Goal: Task Accomplishment & Management: Use online tool/utility

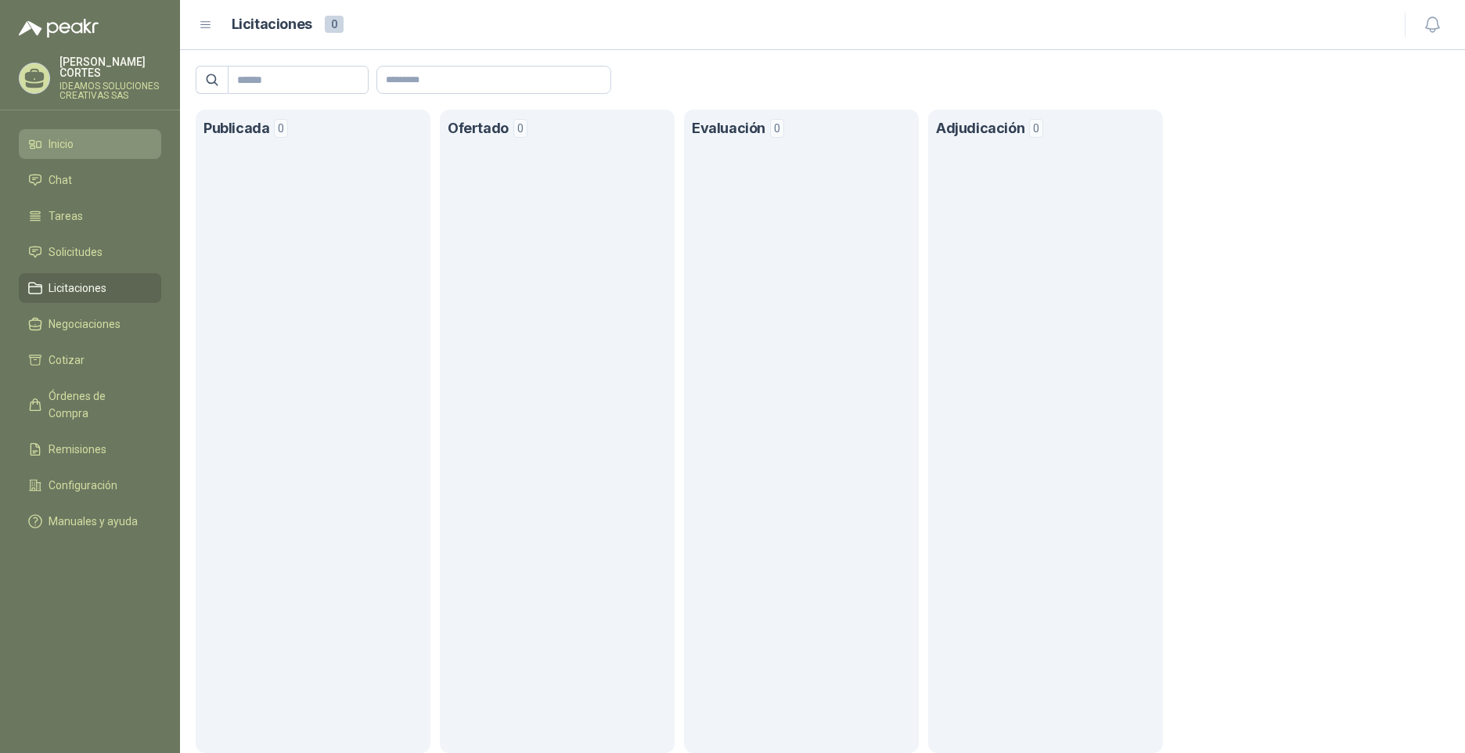
click at [96, 135] on li "Inicio" at bounding box center [90, 143] width 124 height 17
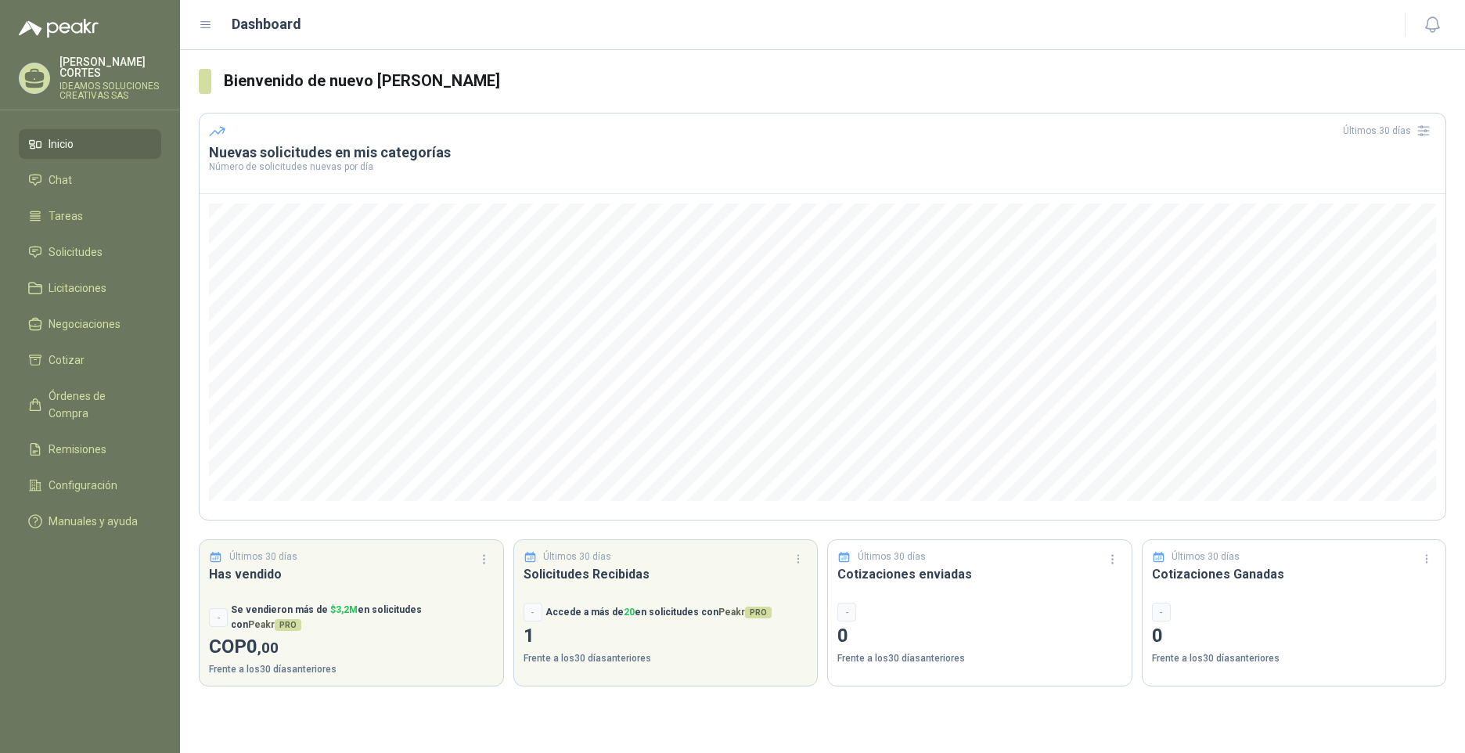
drag, startPoint x: 101, startPoint y: 281, endPoint x: 101, endPoint y: 294, distance: 13.3
click at [101, 283] on span "Licitaciones" at bounding box center [78, 287] width 58 height 17
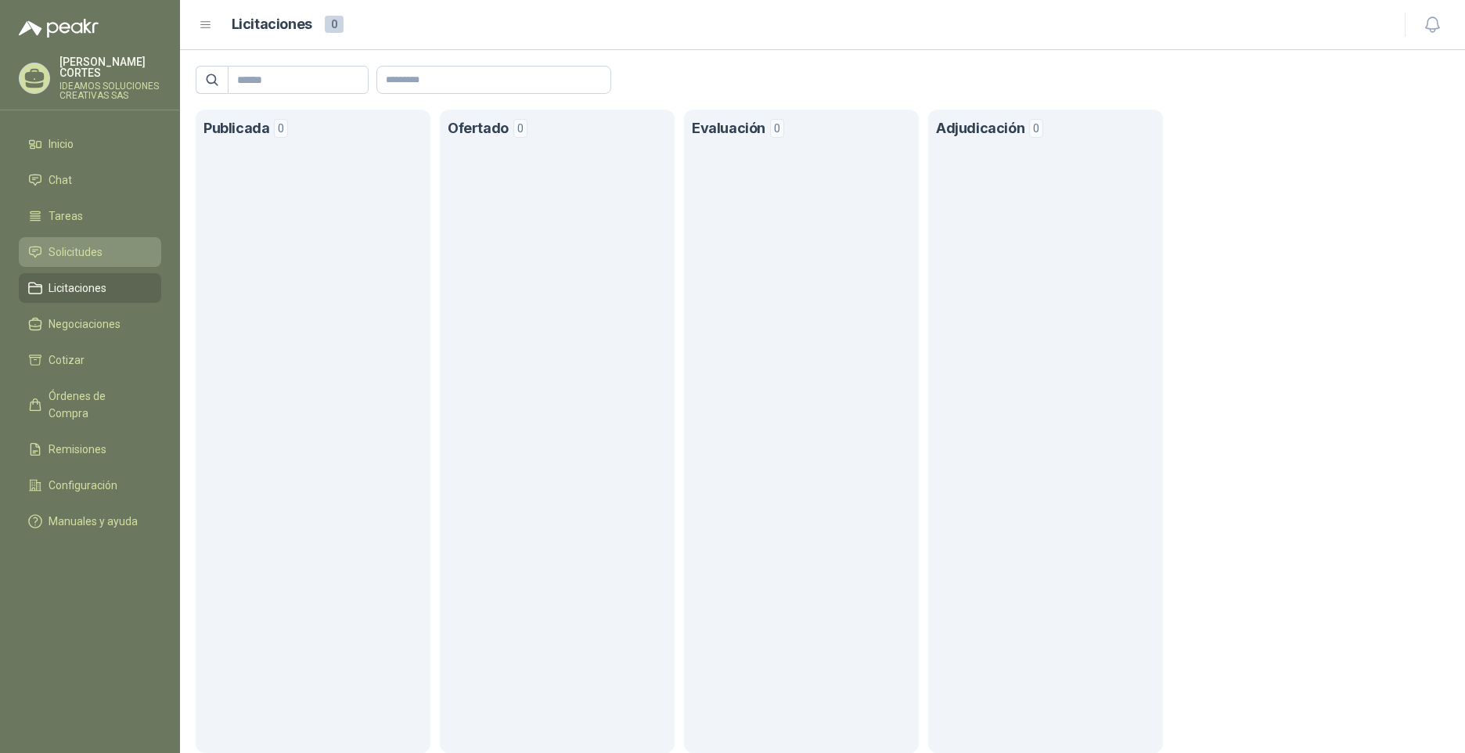
click at [97, 237] on link "Solicitudes" at bounding box center [90, 252] width 142 height 30
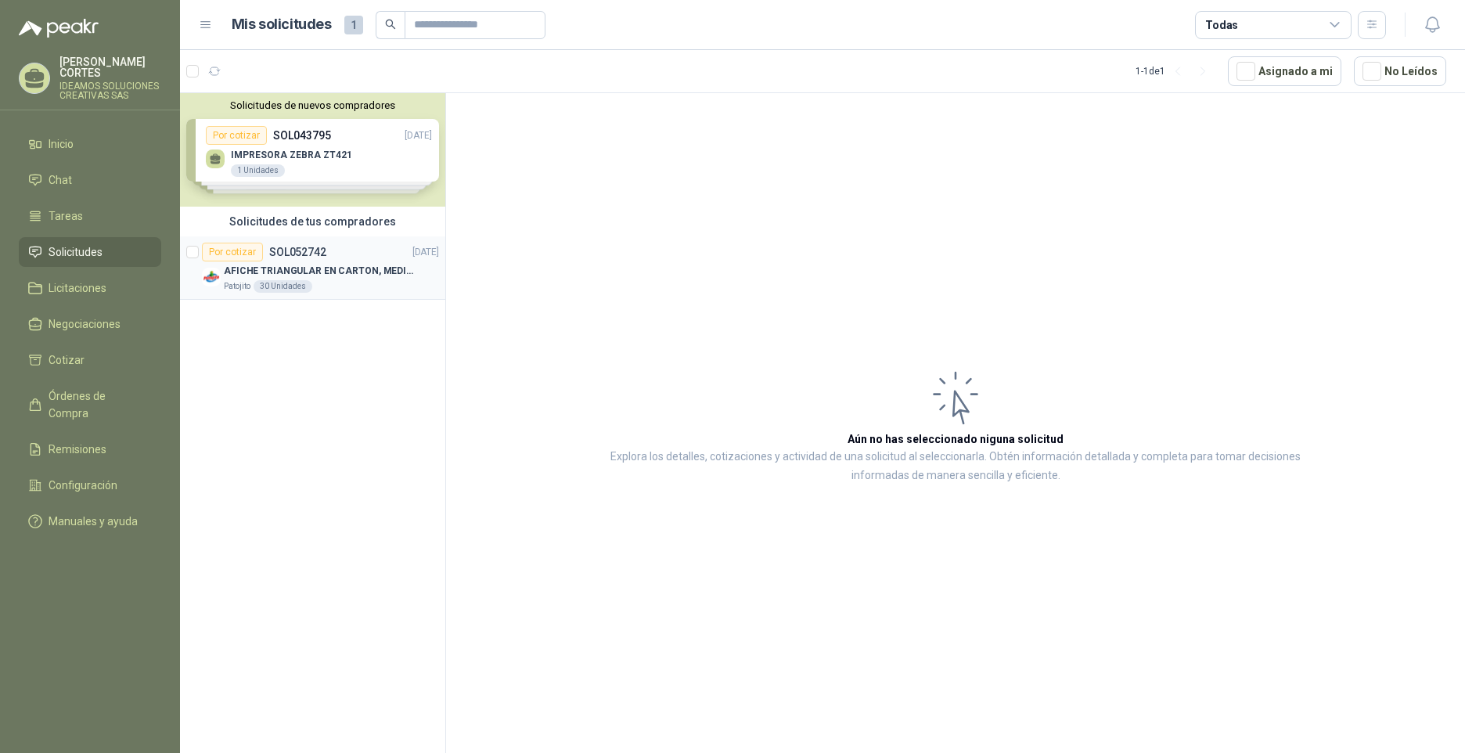
click at [330, 257] on div "Por cotizar SOL052742 [DATE]" at bounding box center [320, 252] width 237 height 19
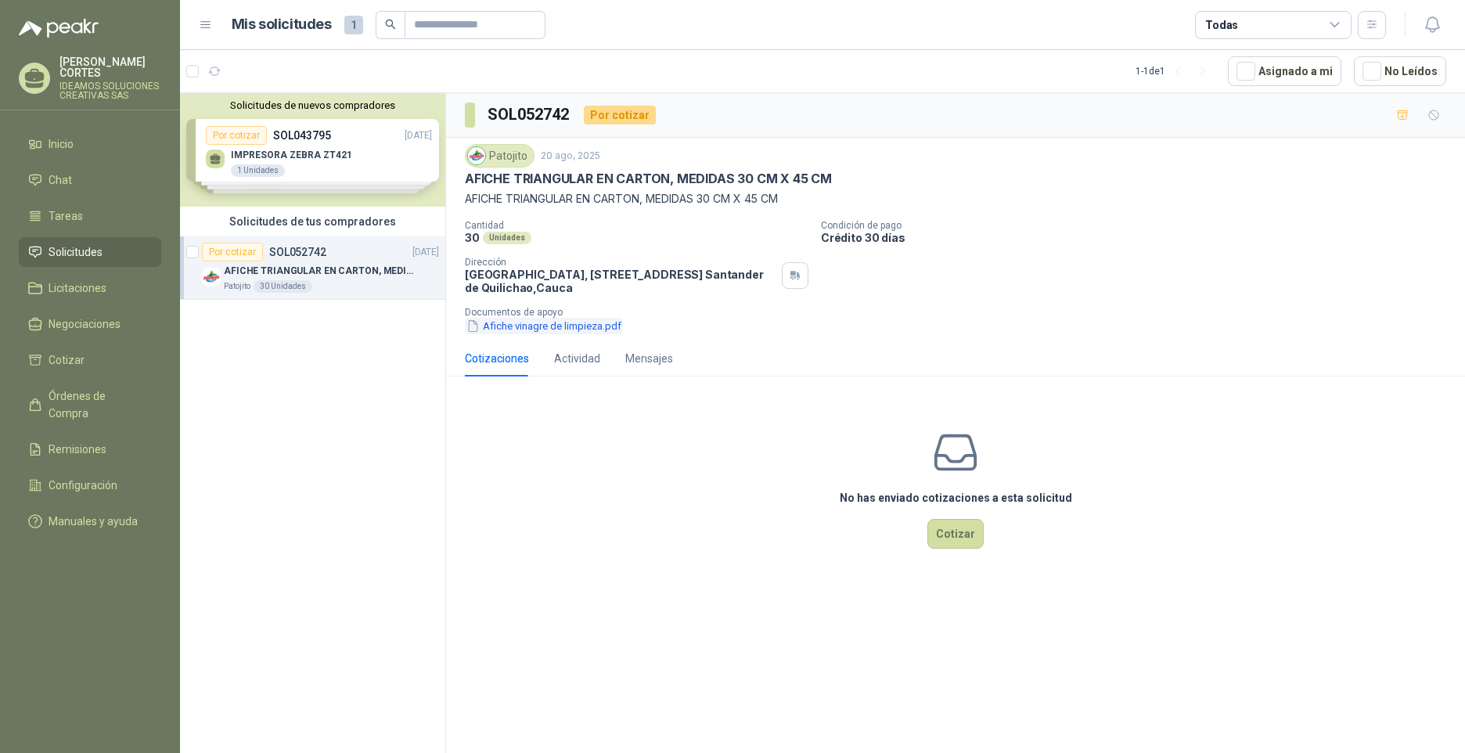
click at [577, 325] on button "Afiche vinagre de limpieza.pdf" at bounding box center [544, 326] width 158 height 16
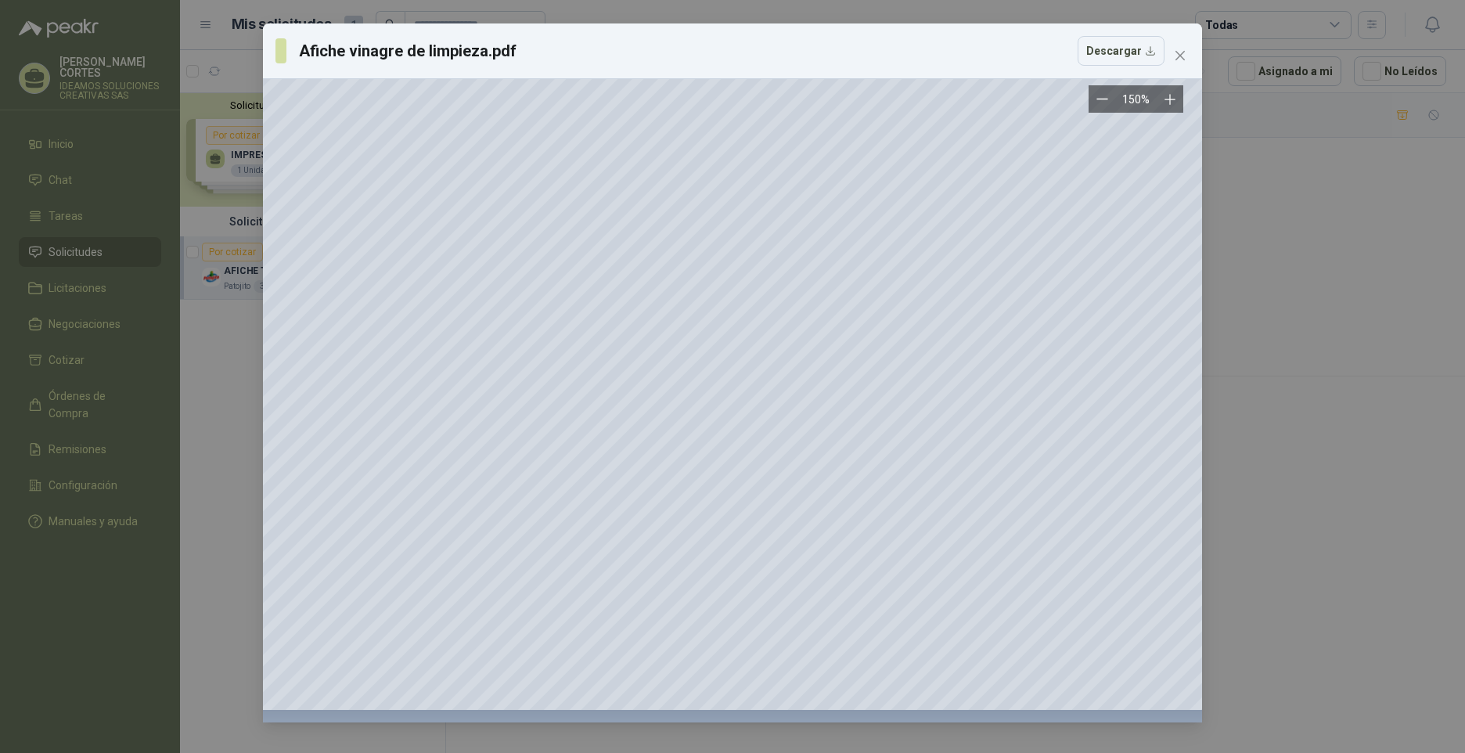
scroll to position [1531, 461]
click at [1122, 51] on button "Descargar" at bounding box center [1121, 51] width 87 height 30
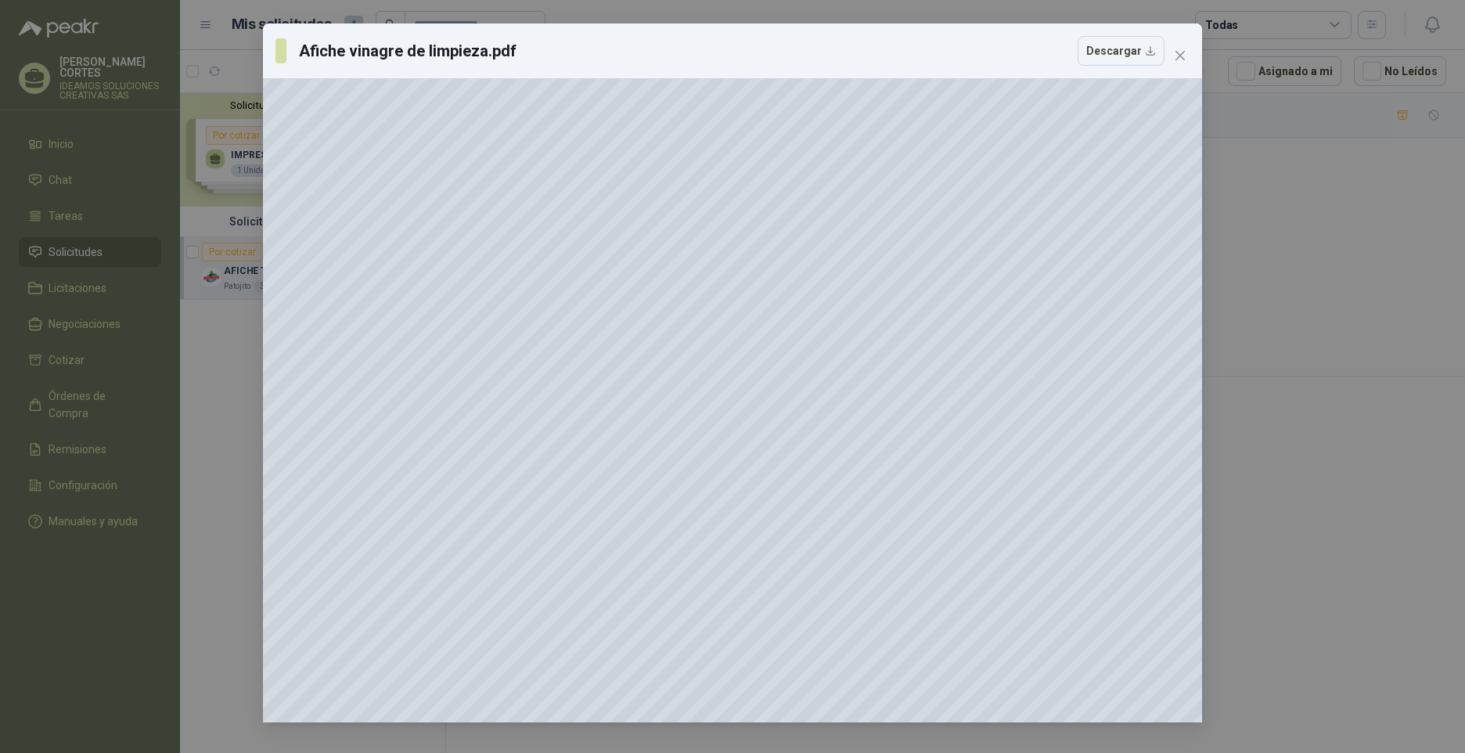
scroll to position [357, 461]
click at [1187, 56] on span "Close" at bounding box center [1180, 55] width 25 height 13
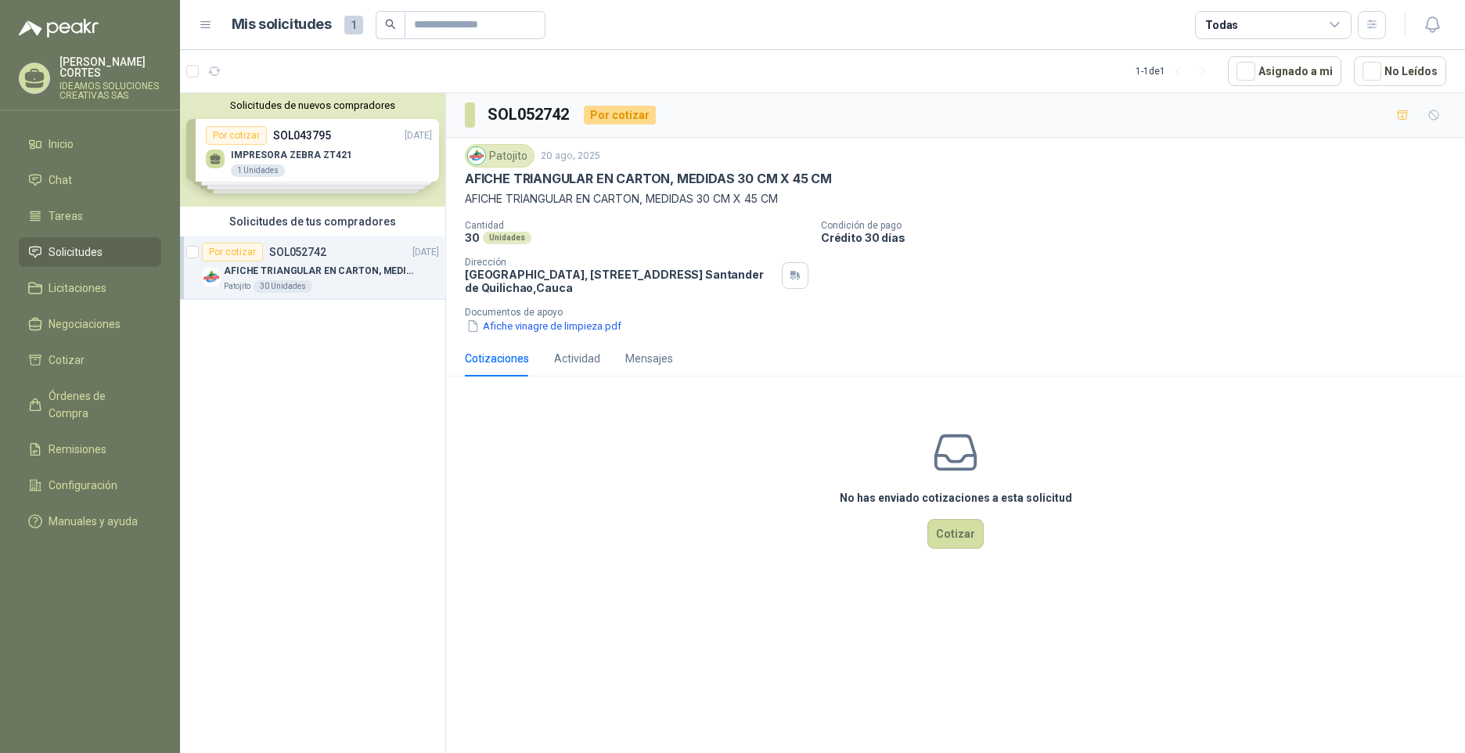
click at [326, 147] on div "Solicitudes de nuevos compradores Por cotizar SOL043795 [DATE] IMPRESORA ZEBRA …" at bounding box center [312, 149] width 265 height 113
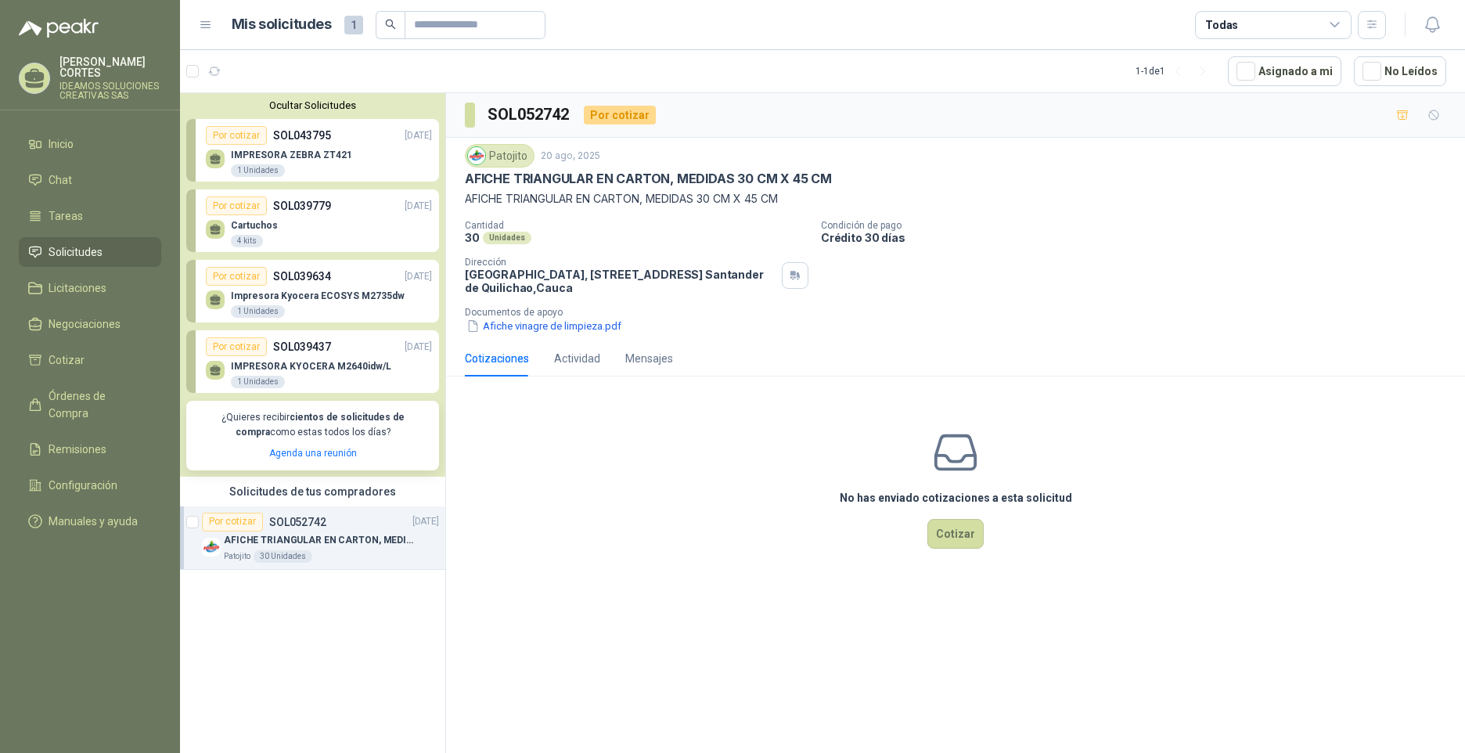
click at [606, 459] on div "No has enviado cotizaciones a esta solicitud Cotizar" at bounding box center [955, 489] width 1019 height 200
click at [108, 290] on link "Licitaciones" at bounding box center [90, 288] width 142 height 30
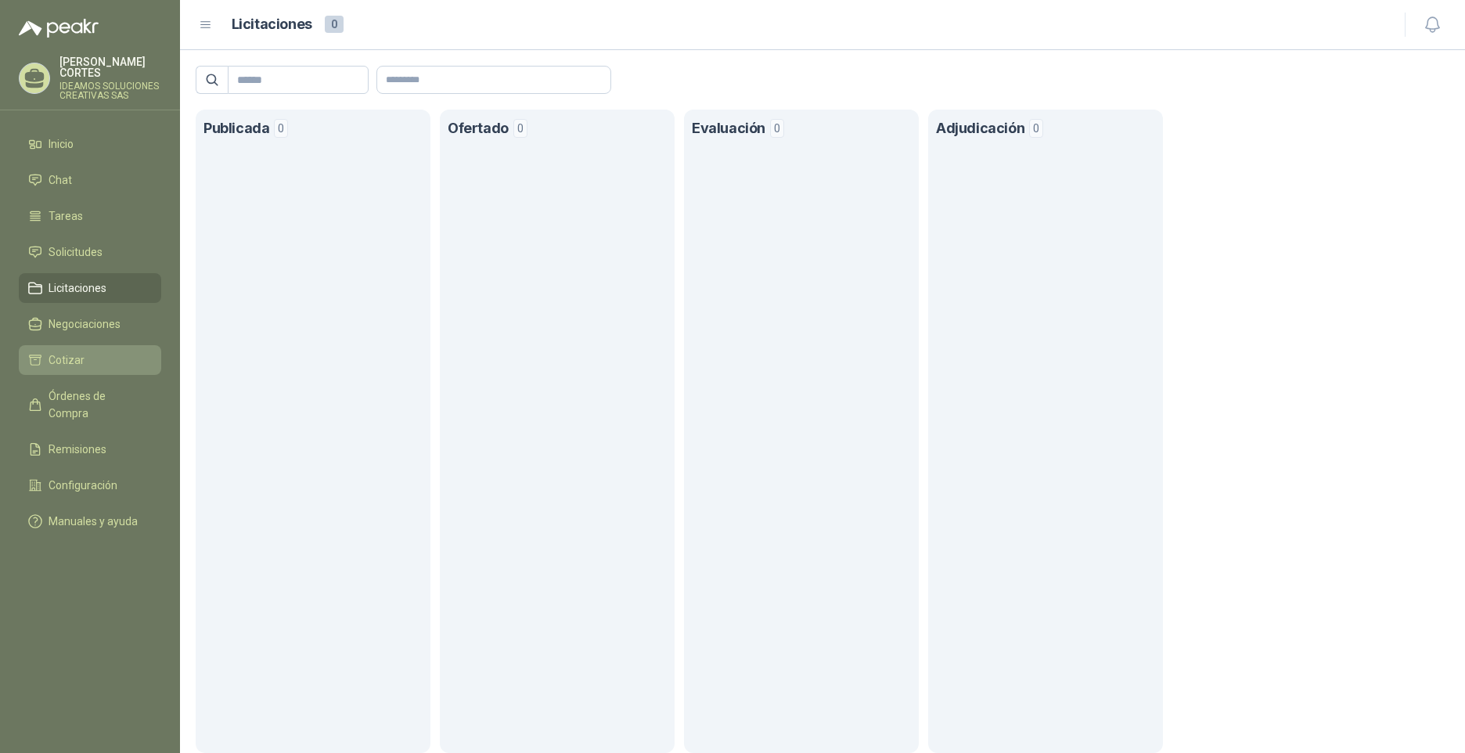
click at [116, 345] on link "Cotizar" at bounding box center [90, 360] width 142 height 30
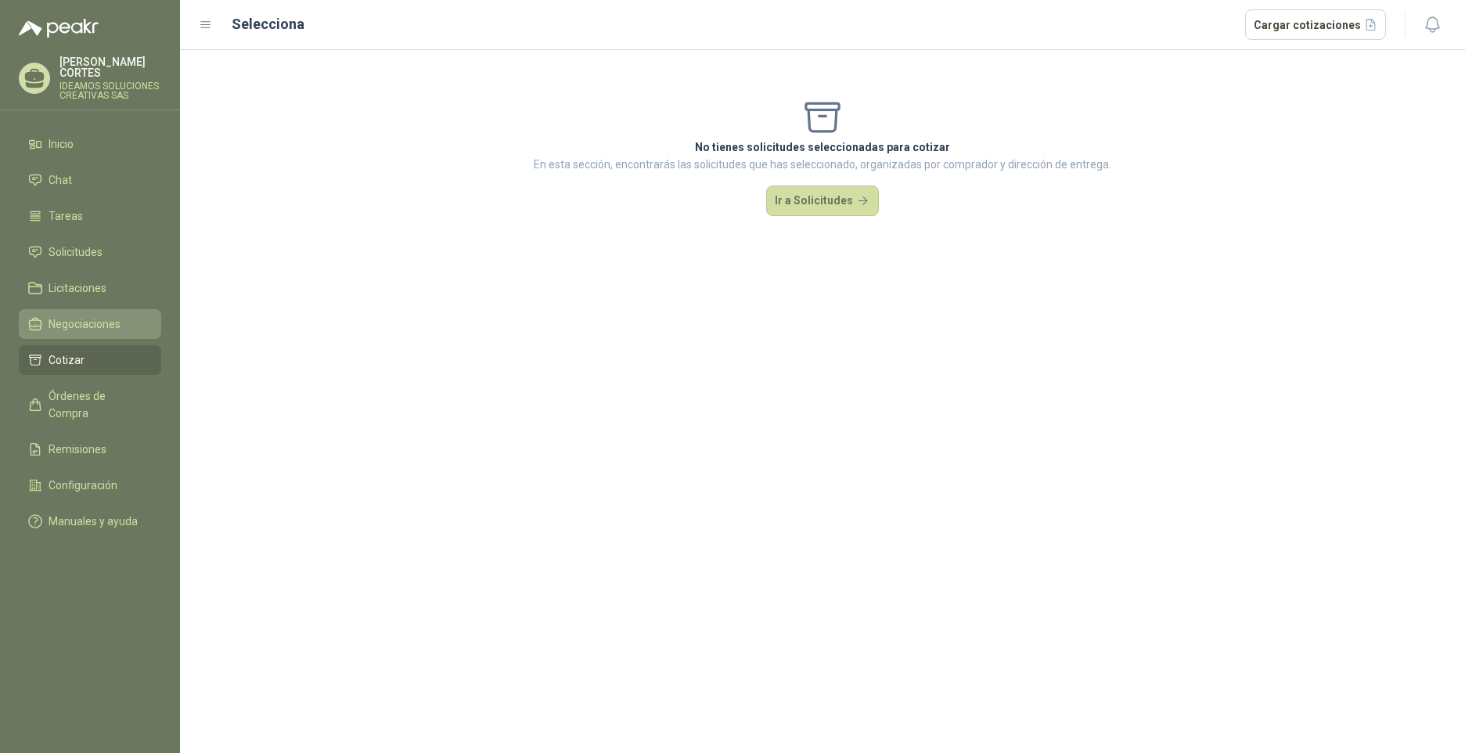
click at [117, 315] on span "Negociaciones" at bounding box center [85, 323] width 72 height 17
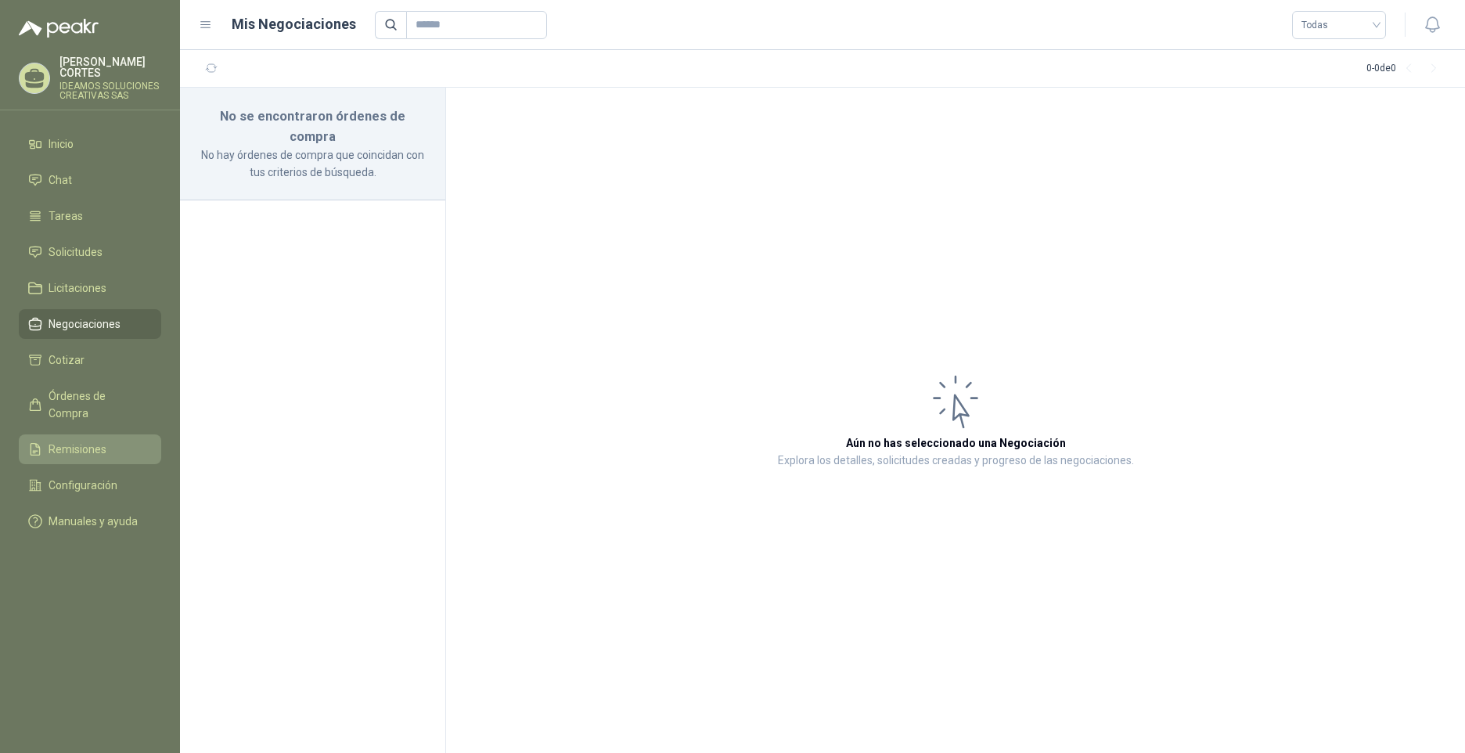
click at [92, 434] on link "Remisiones" at bounding box center [90, 449] width 142 height 30
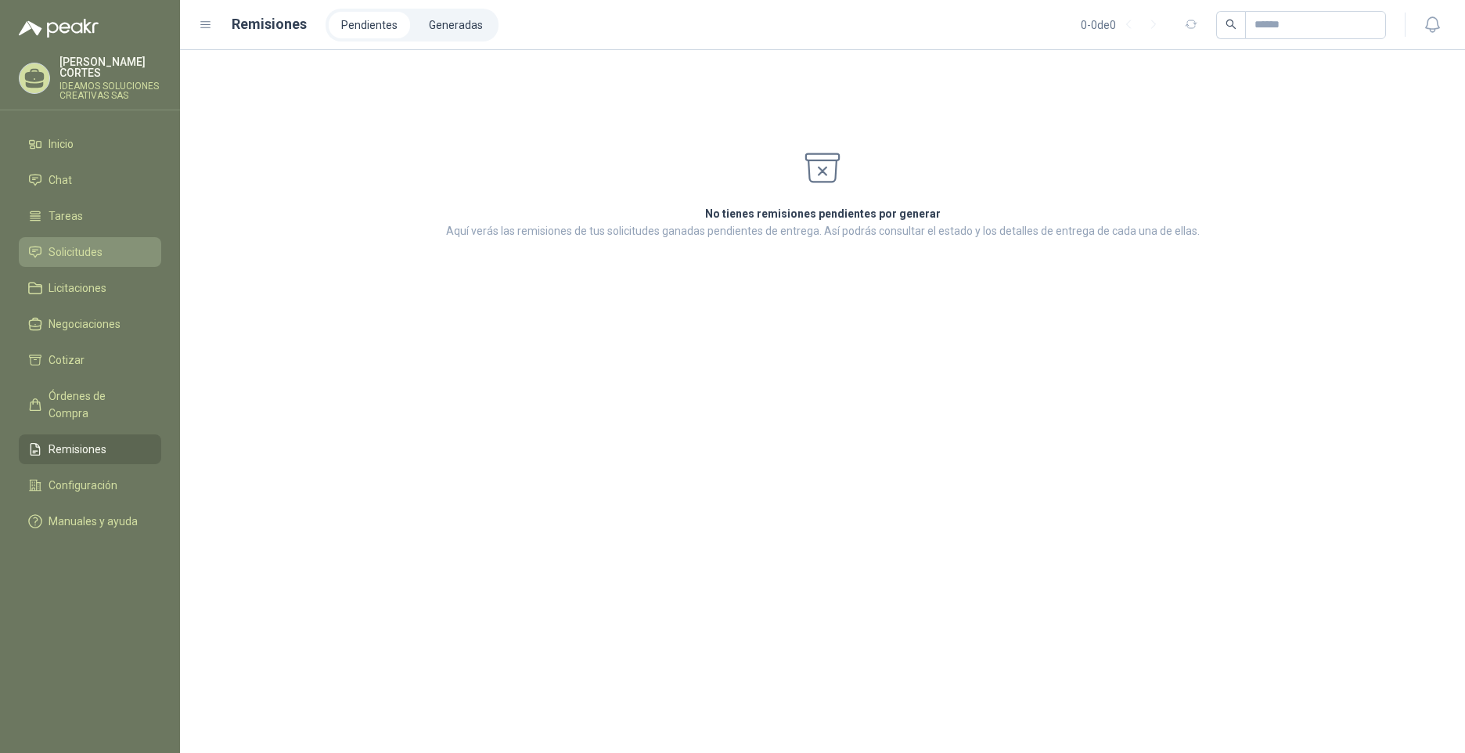
click at [113, 247] on li "Solicitudes" at bounding box center [90, 251] width 124 height 17
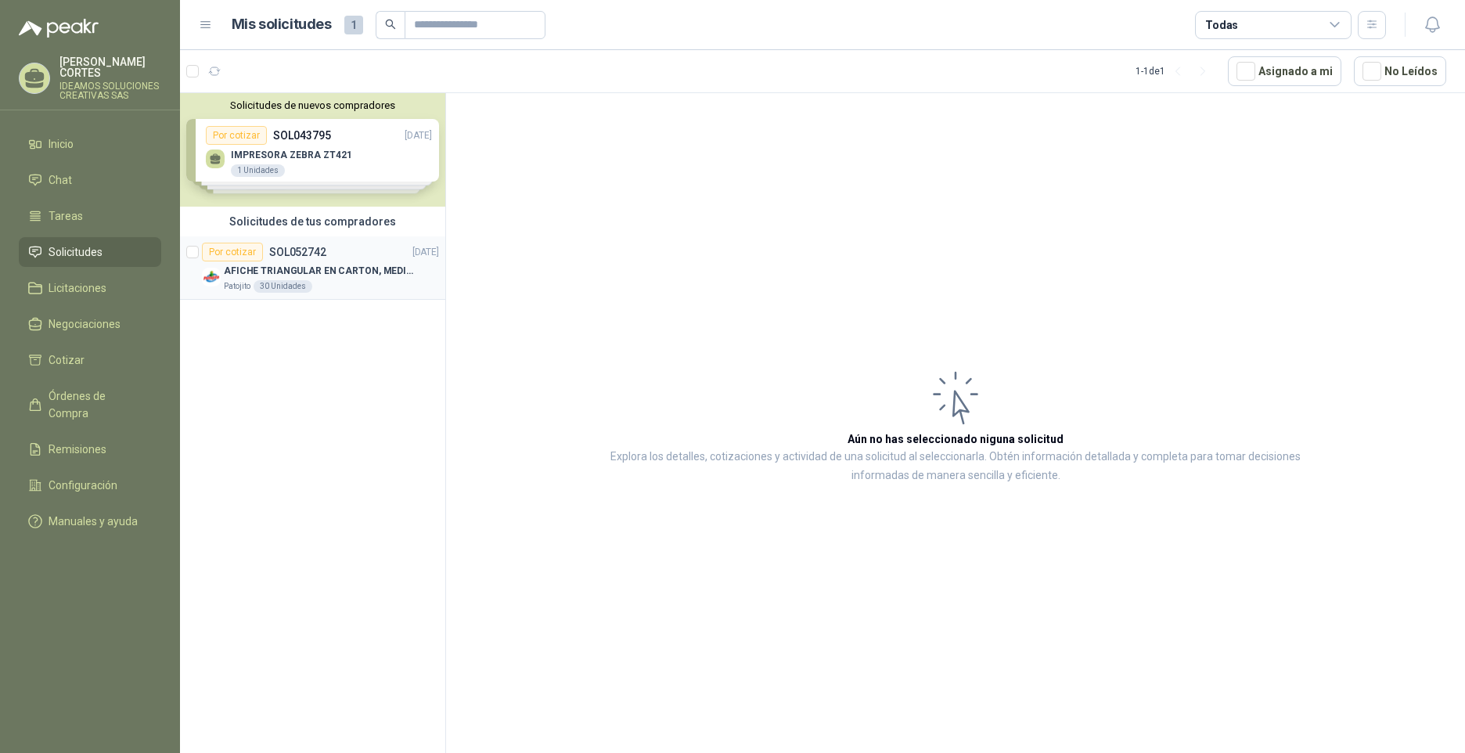
click at [354, 247] on div "Por cotizar SOL052742 [DATE]" at bounding box center [320, 252] width 237 height 19
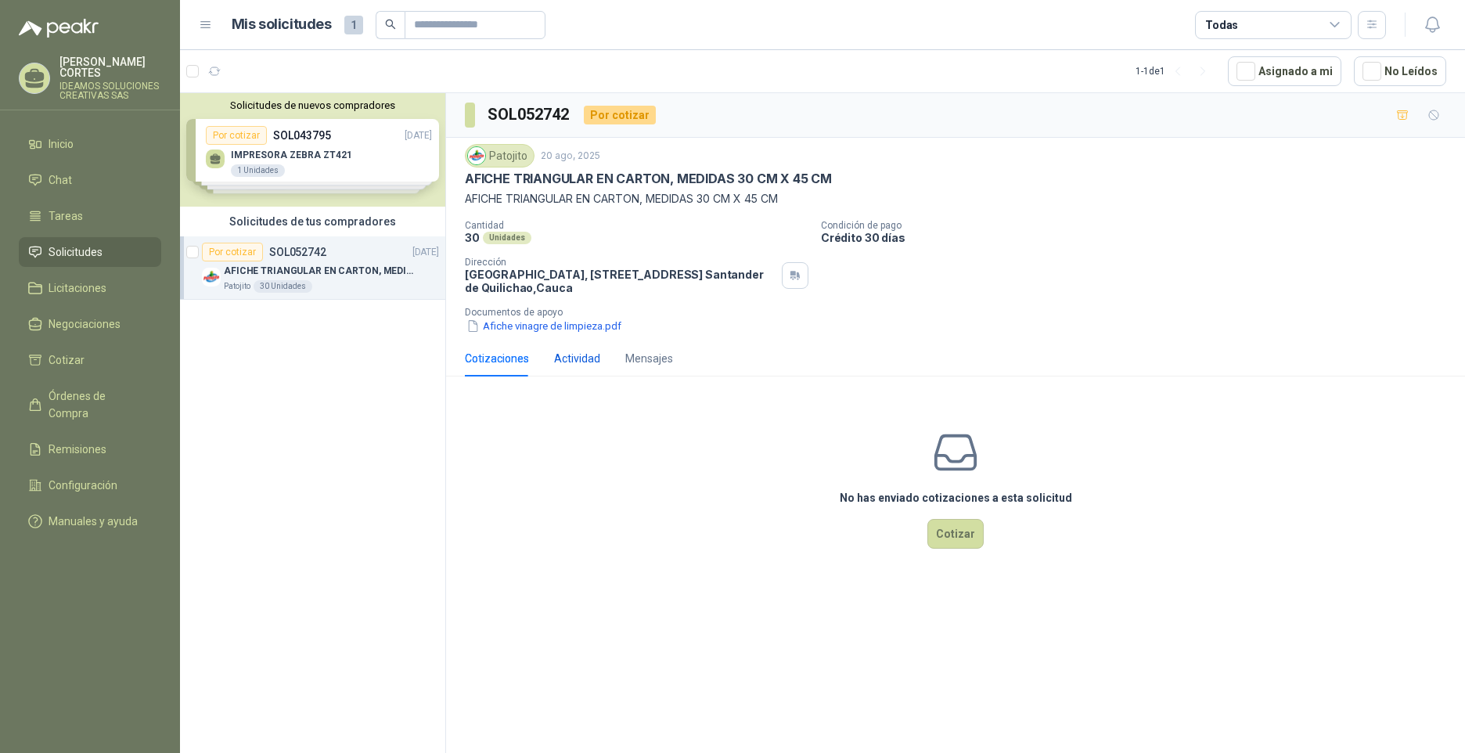
click at [589, 365] on div "Actividad" at bounding box center [577, 358] width 46 height 17
